Goal: Obtain resource: Obtain resource

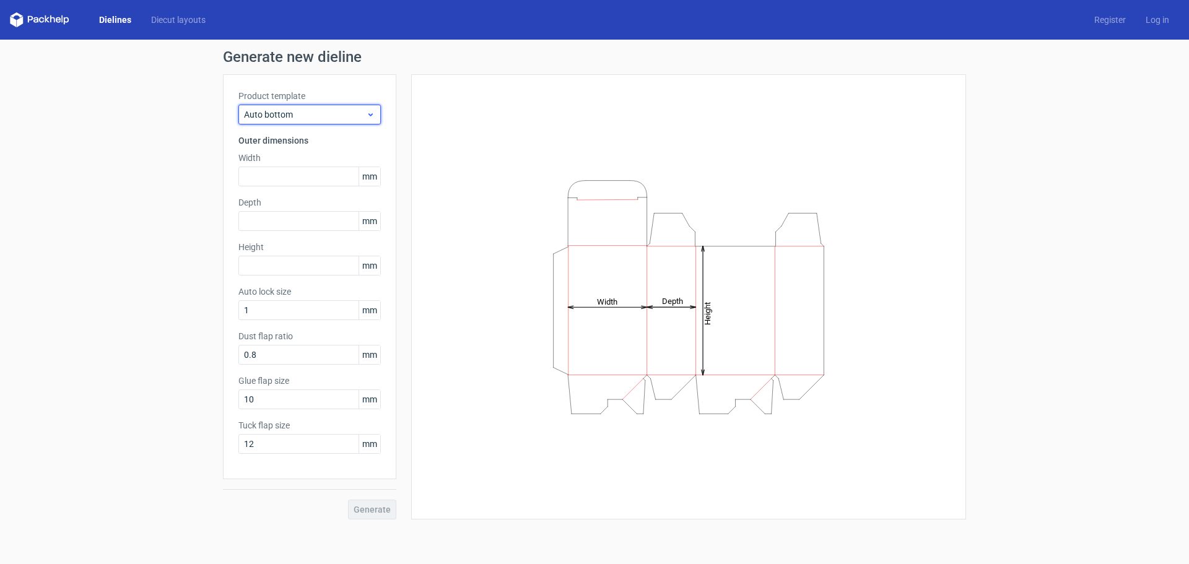
click at [325, 113] on span "Auto bottom" at bounding box center [305, 114] width 122 height 12
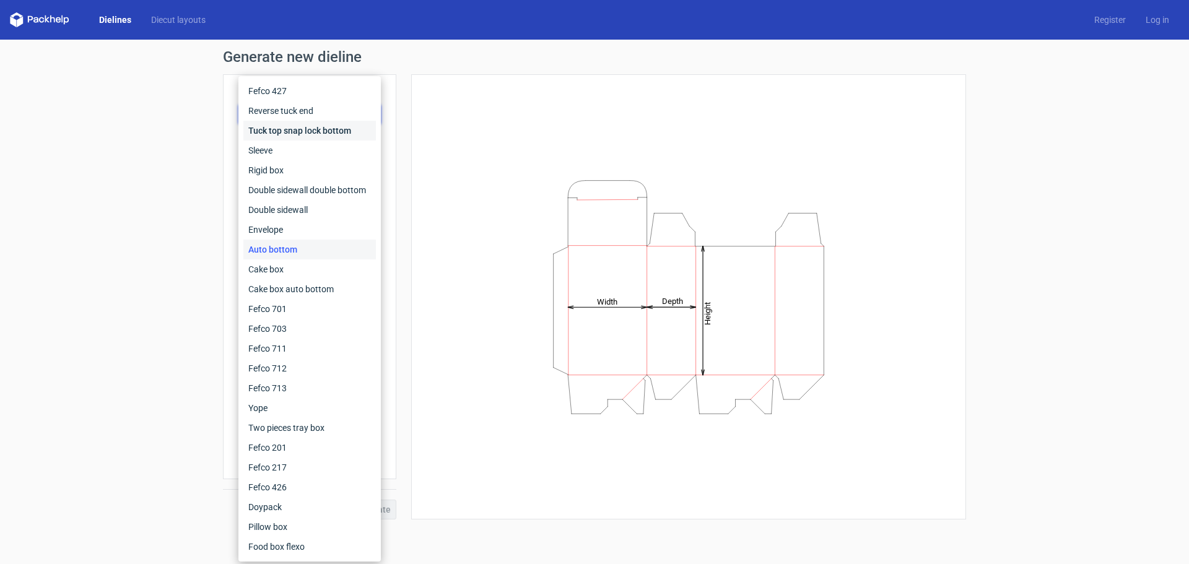
click at [278, 134] on div "Tuck top snap lock bottom" at bounding box center [309, 131] width 133 height 20
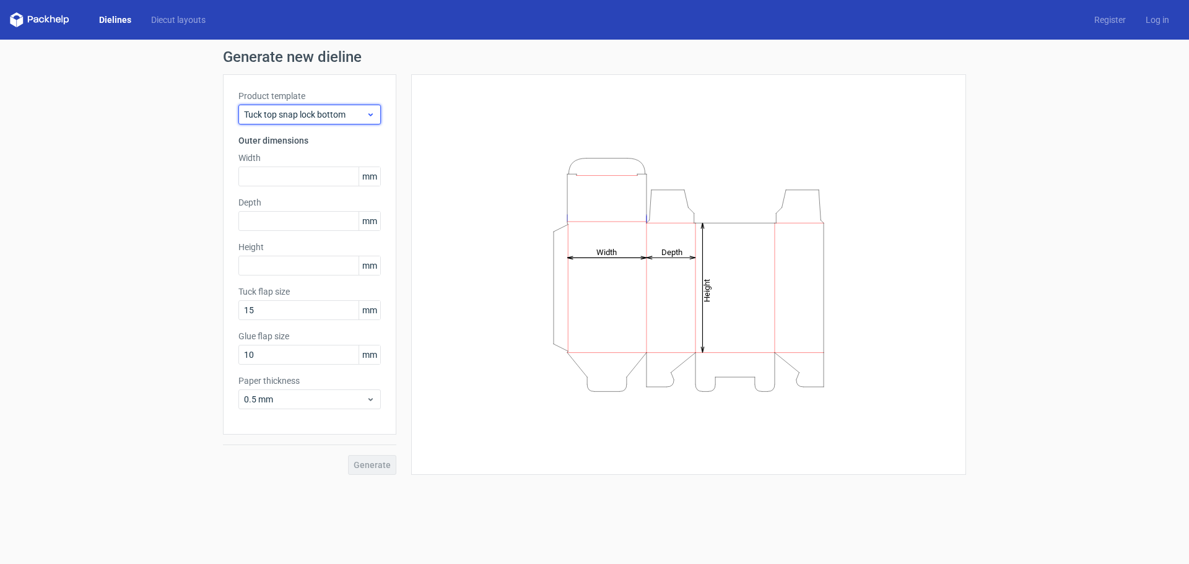
click at [357, 111] on span "Tuck top snap lock bottom" at bounding box center [305, 114] width 122 height 12
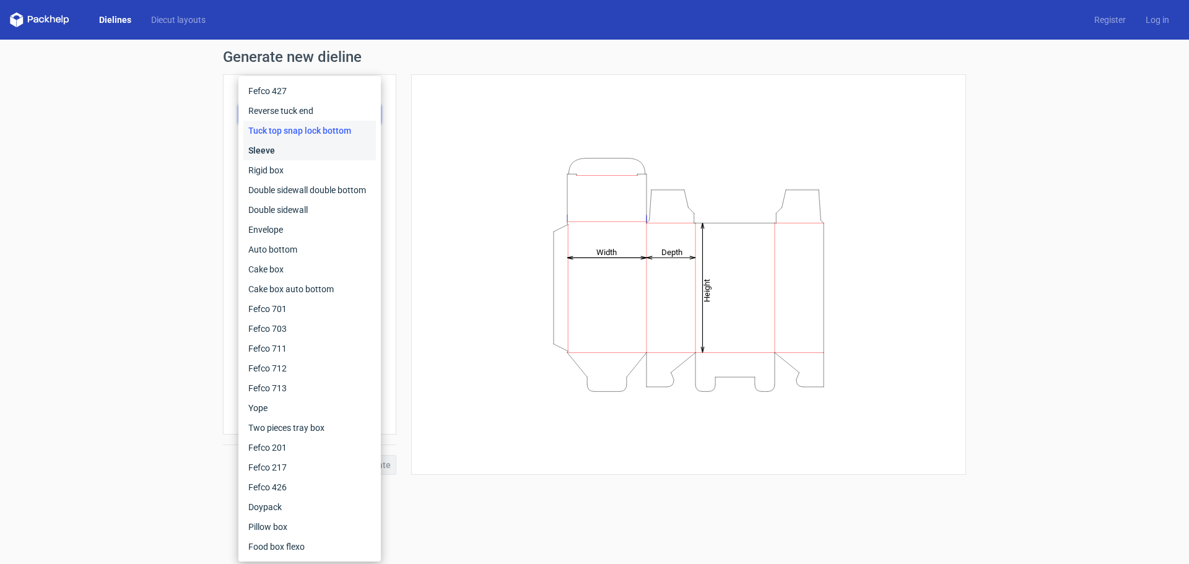
click at [286, 150] on div "Sleeve" at bounding box center [309, 151] width 133 height 20
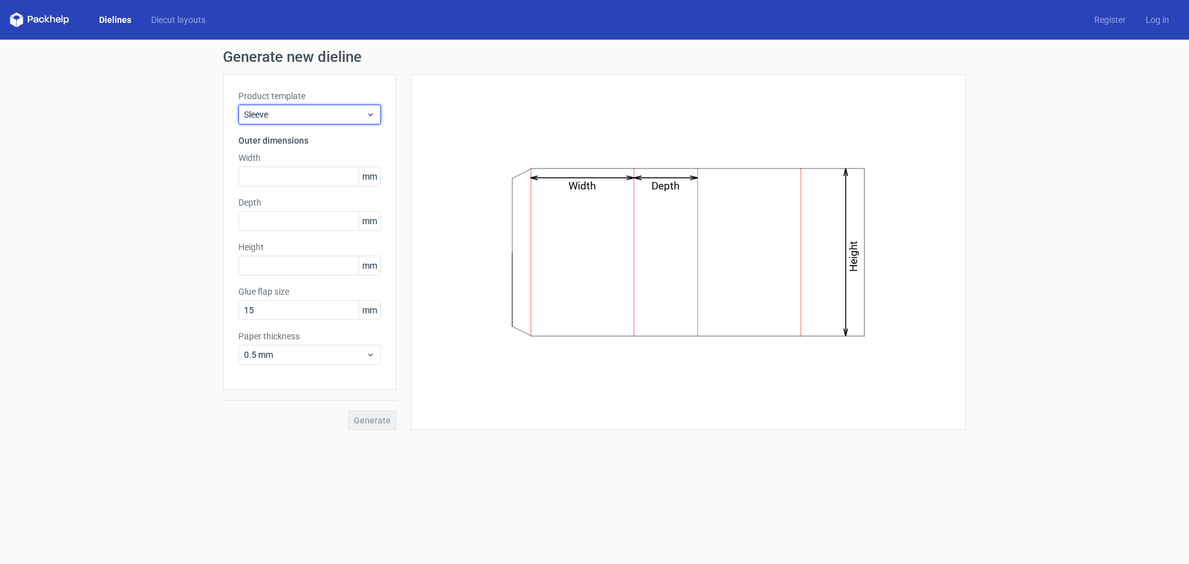
click at [372, 120] on div "Sleeve" at bounding box center [309, 115] width 142 height 20
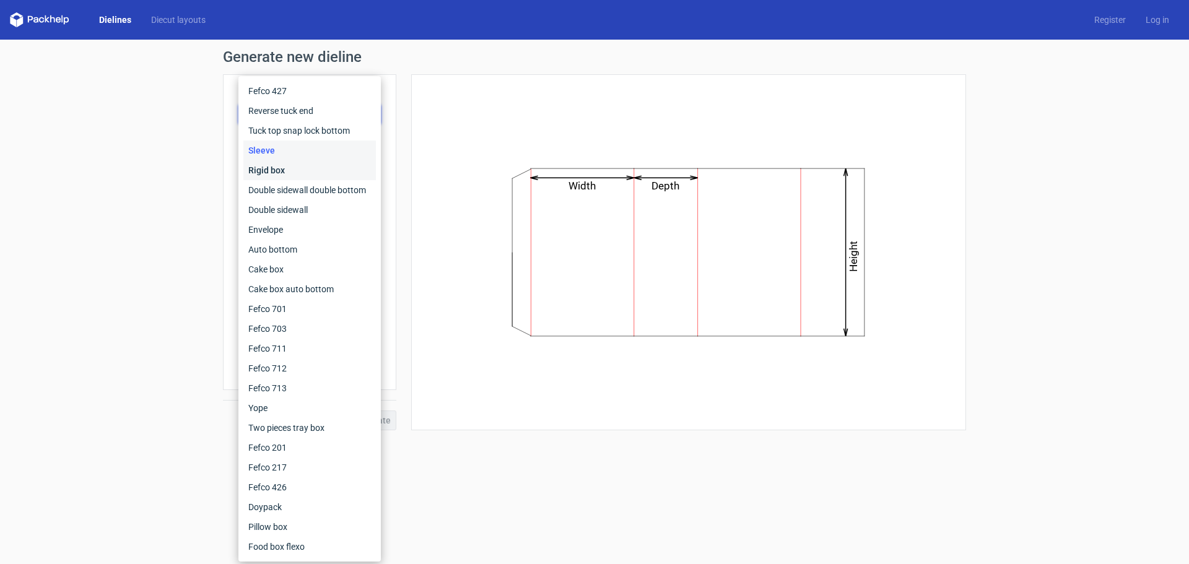
click at [274, 166] on div "Rigid box" at bounding box center [309, 170] width 133 height 20
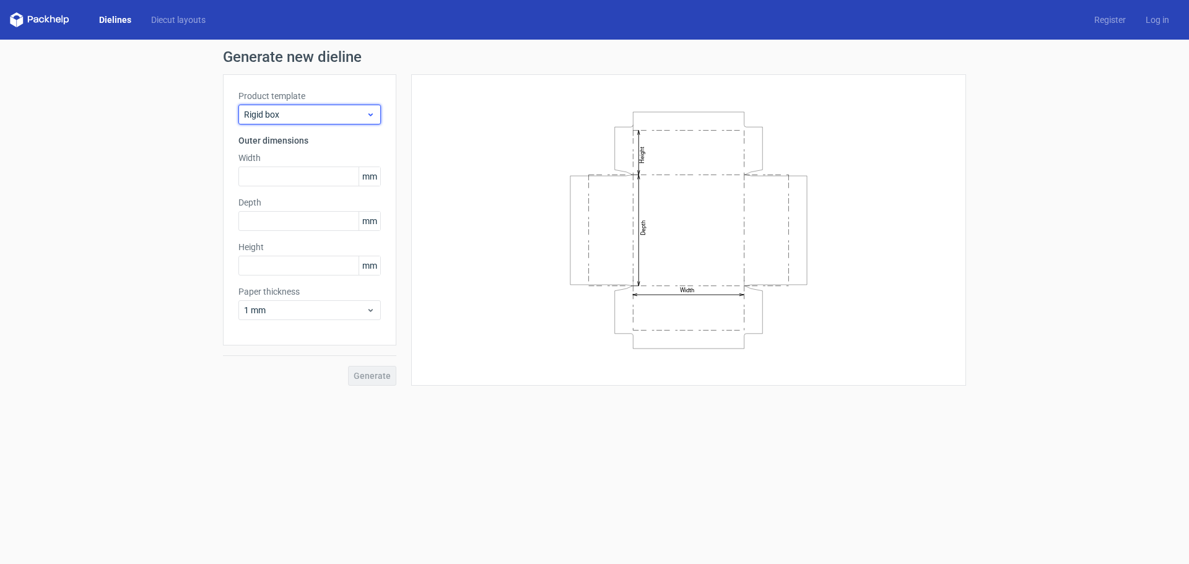
click at [347, 107] on div "Rigid box" at bounding box center [309, 115] width 142 height 20
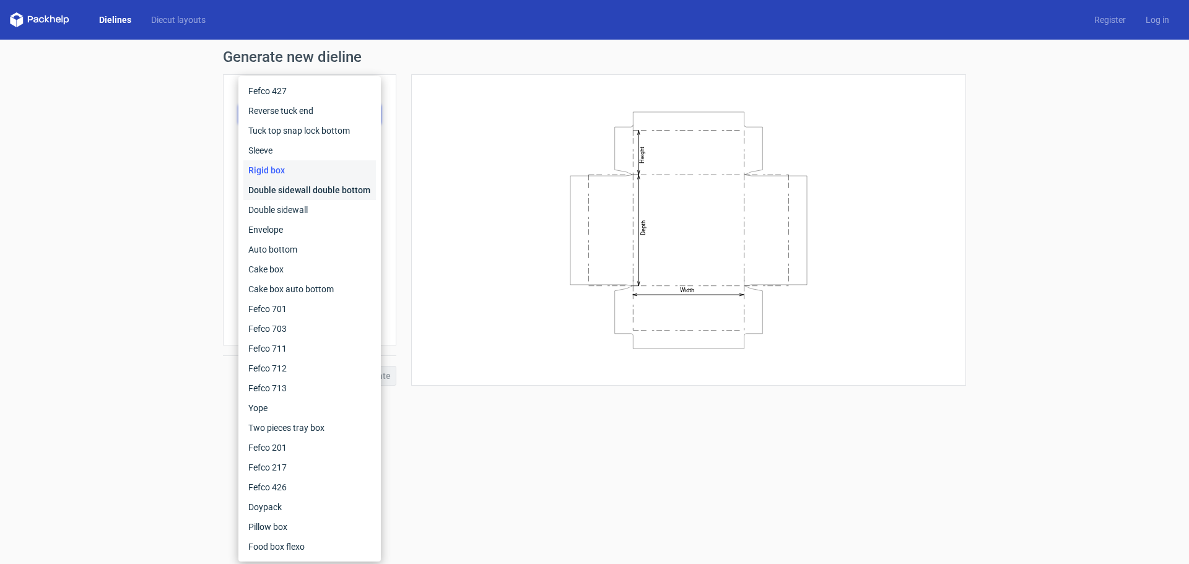
click at [302, 189] on div "Double sidewall double bottom" at bounding box center [309, 190] width 133 height 20
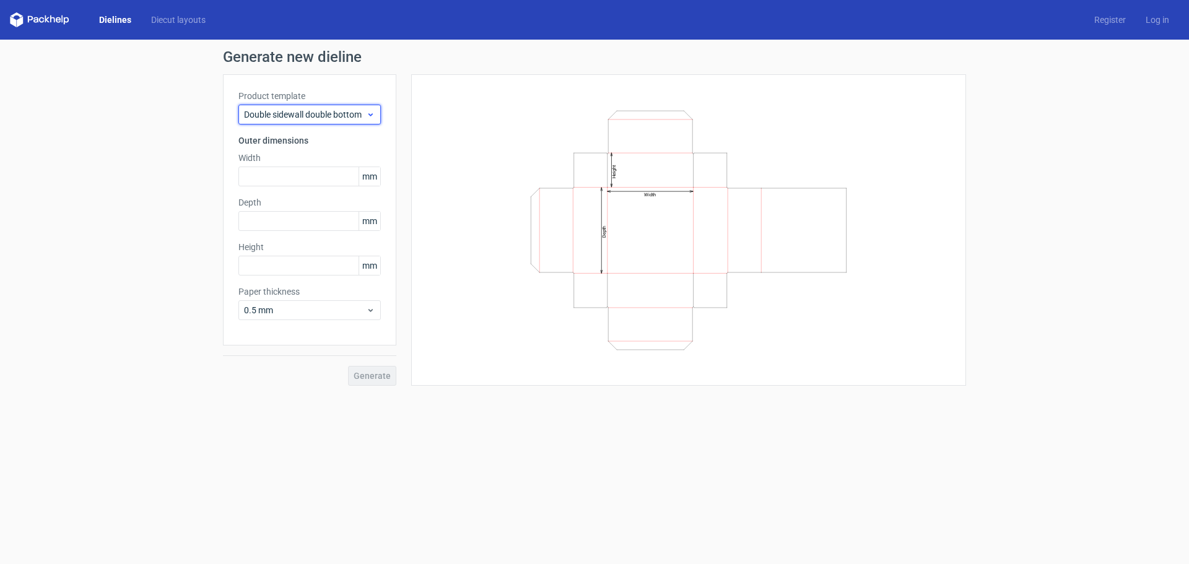
click at [372, 114] on use at bounding box center [370, 114] width 4 height 3
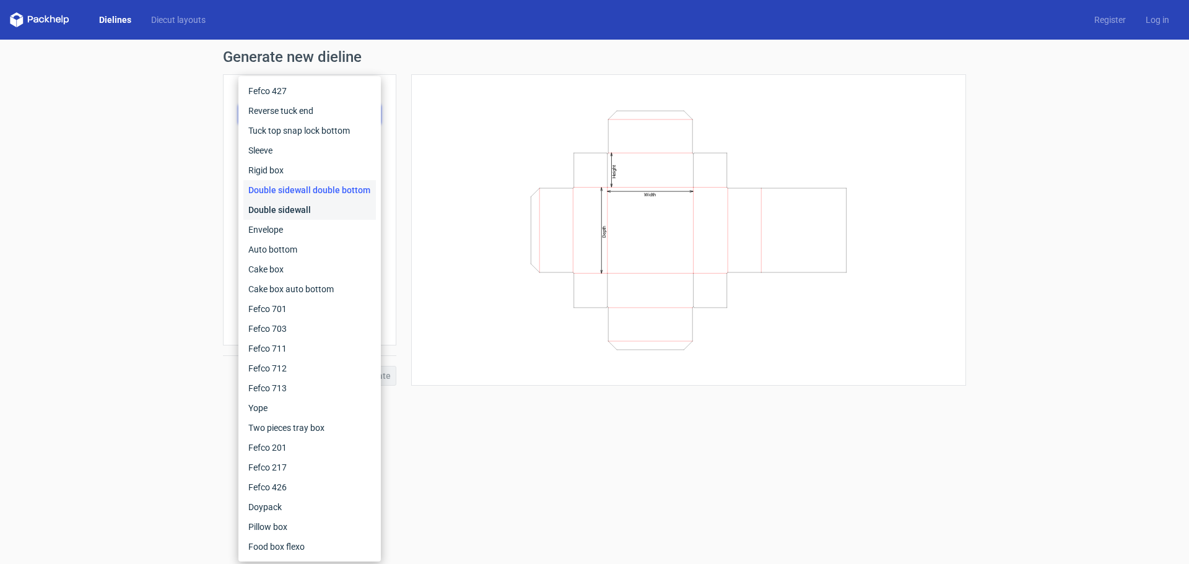
click at [286, 203] on div "Double sidewall" at bounding box center [309, 210] width 133 height 20
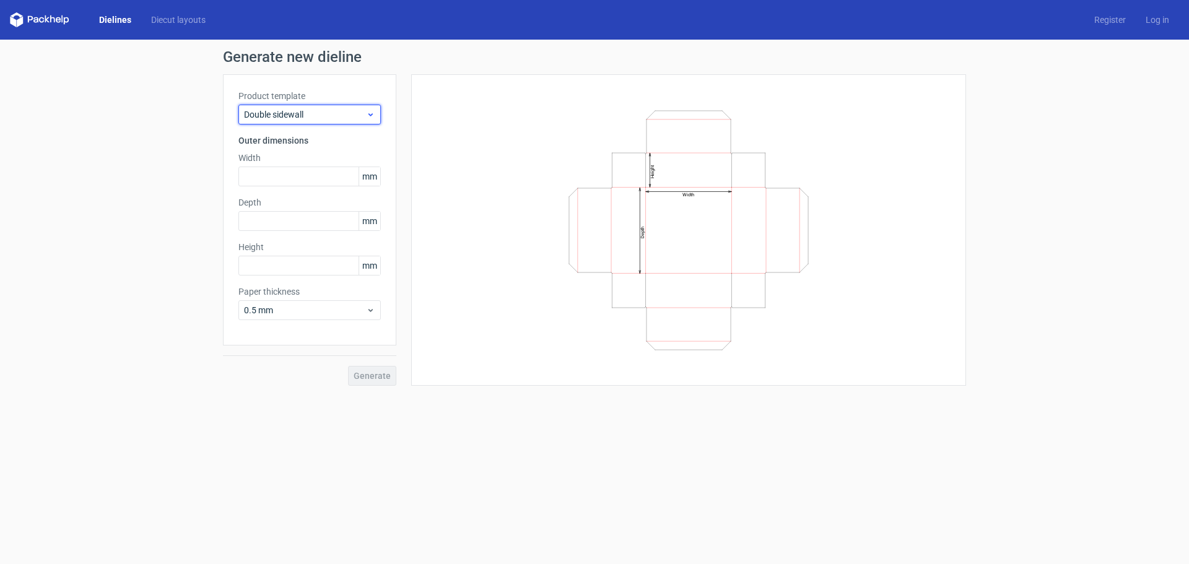
click at [368, 115] on icon at bounding box center [370, 115] width 9 height 10
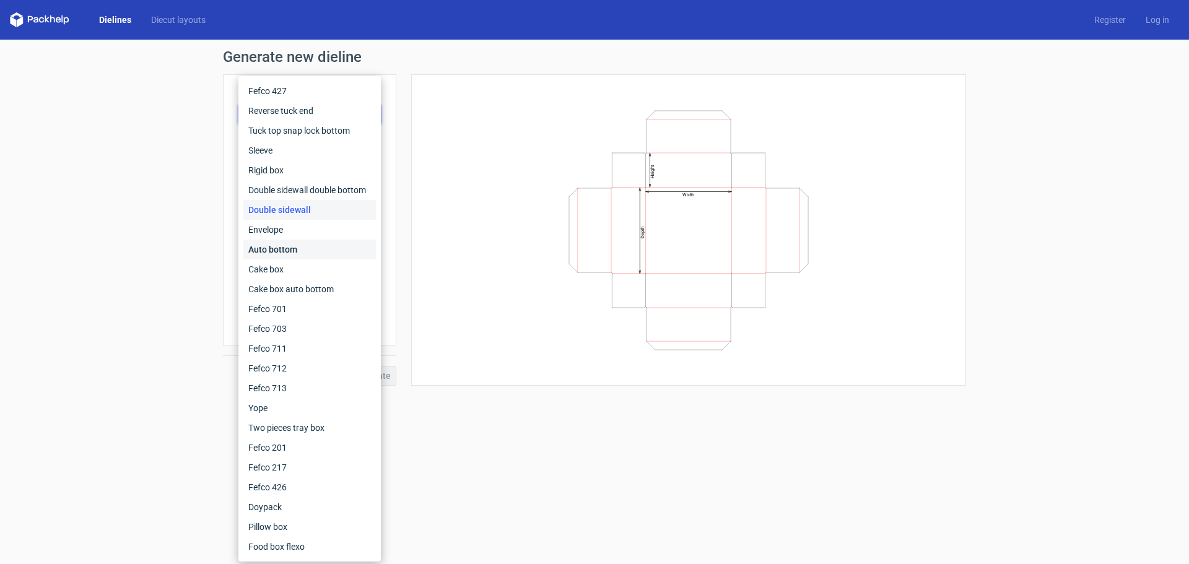
click at [304, 246] on div "Auto bottom" at bounding box center [309, 250] width 133 height 20
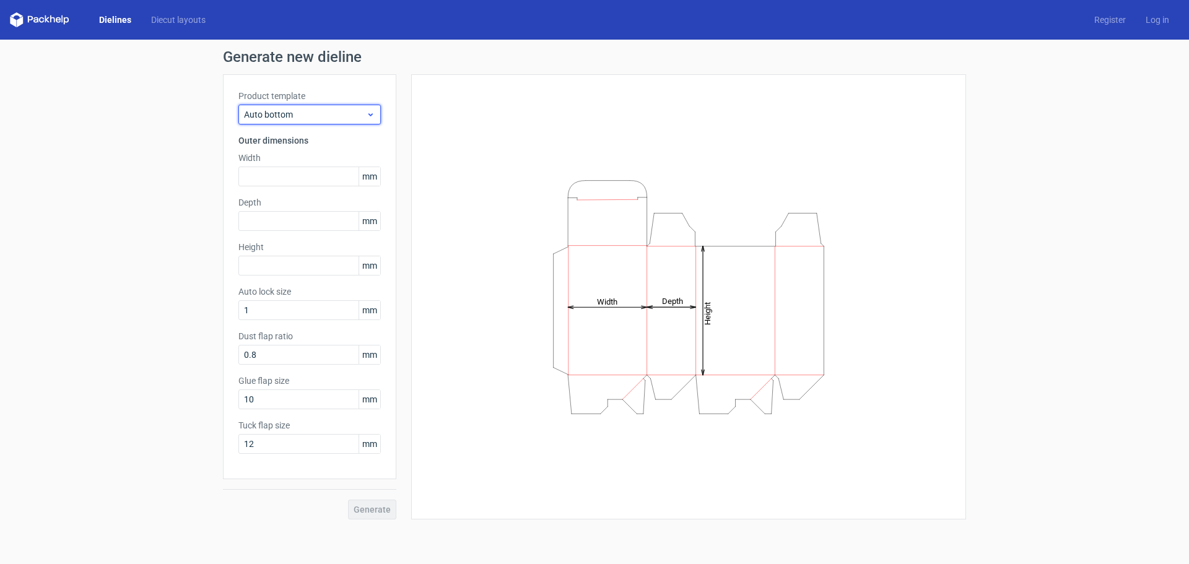
click at [372, 115] on use at bounding box center [370, 114] width 4 height 3
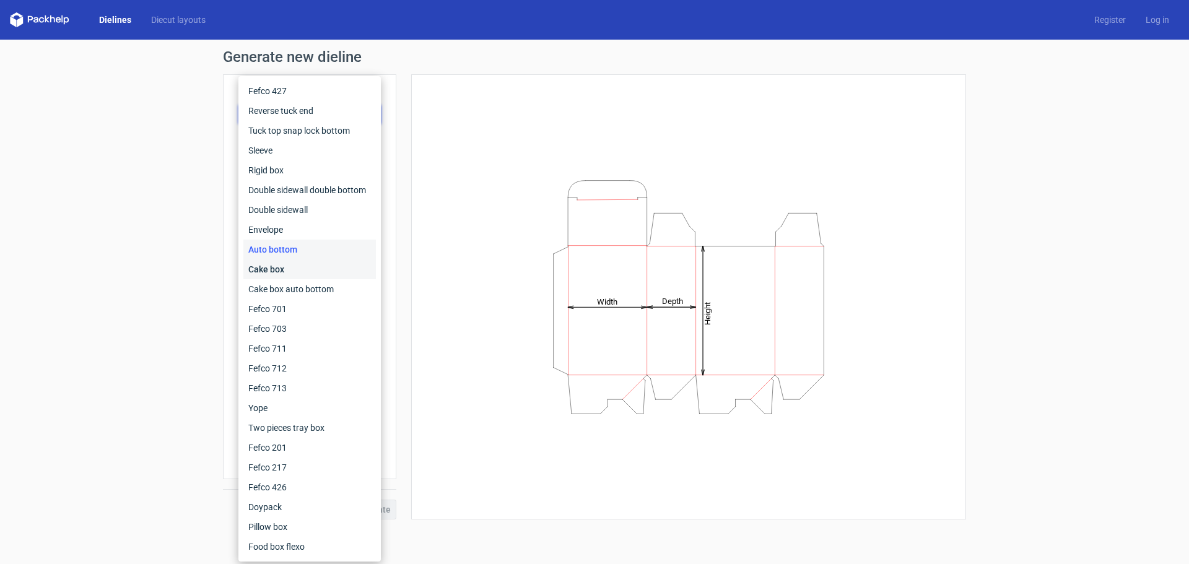
click at [274, 265] on div "Cake box" at bounding box center [309, 269] width 133 height 20
